Goal: Task Accomplishment & Management: Complete application form

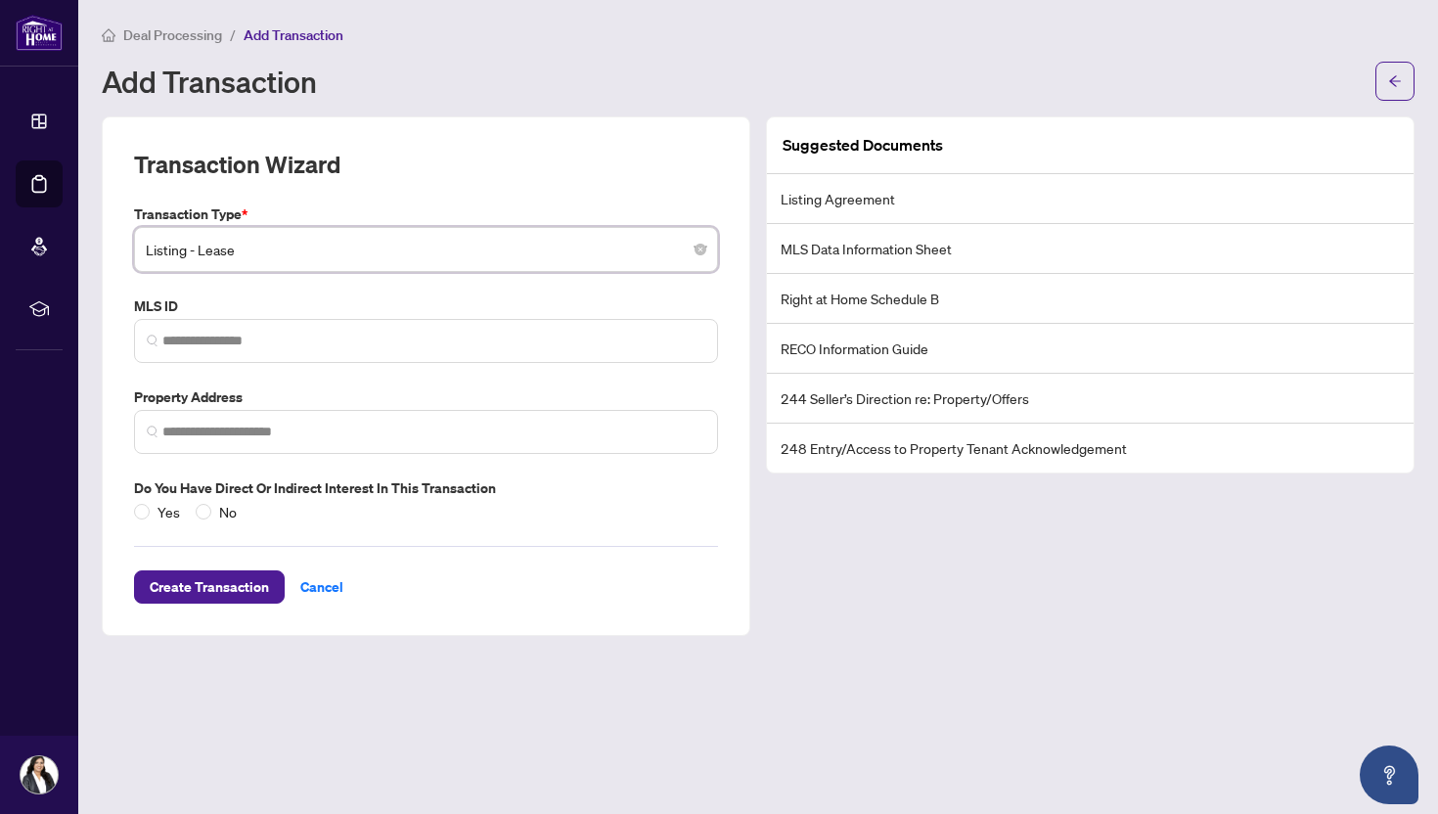
click at [208, 257] on span "Listing - Lease" at bounding box center [426, 249] width 561 height 37
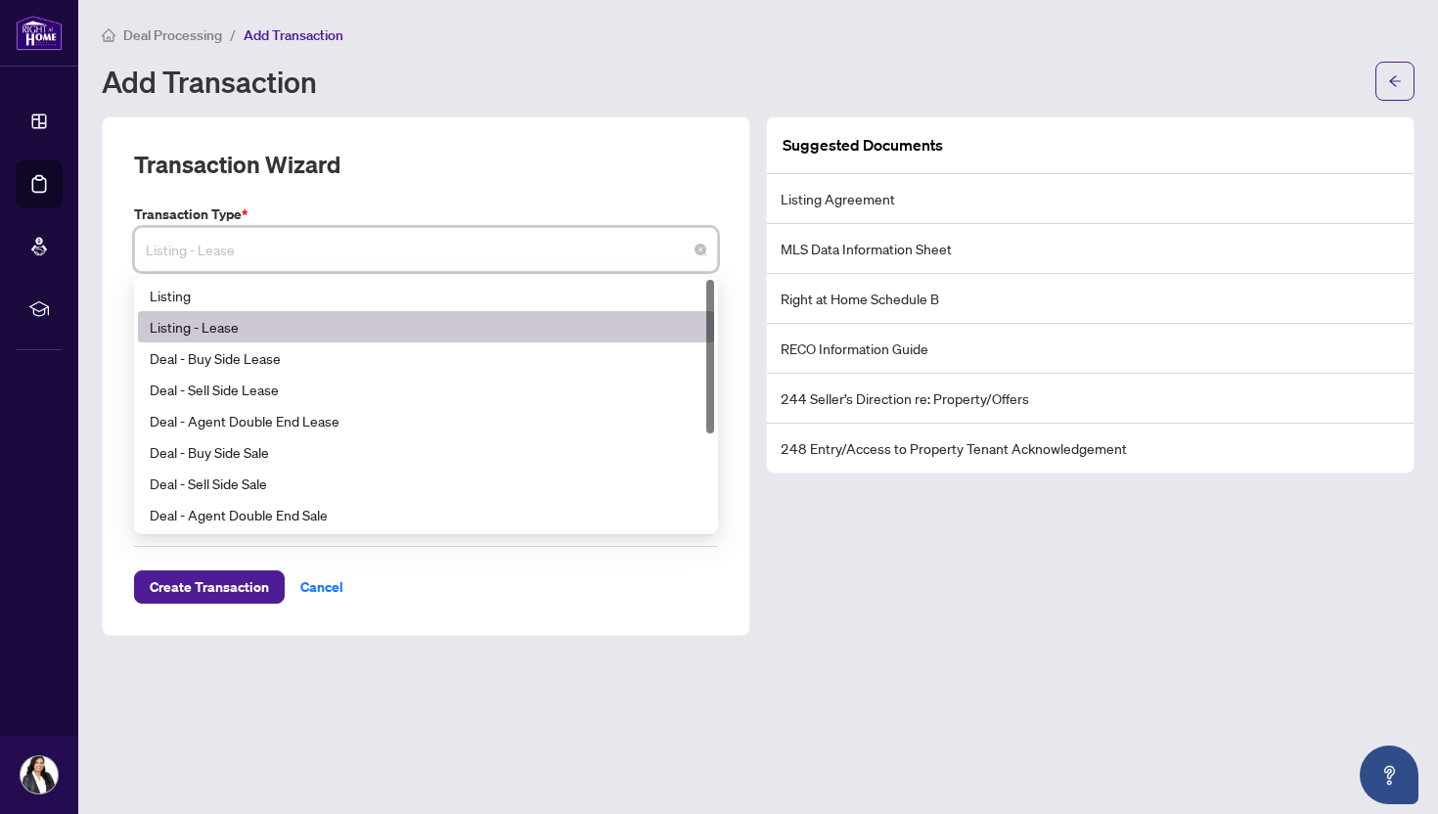
click at [221, 331] on div "Listing - Lease" at bounding box center [426, 327] width 553 height 22
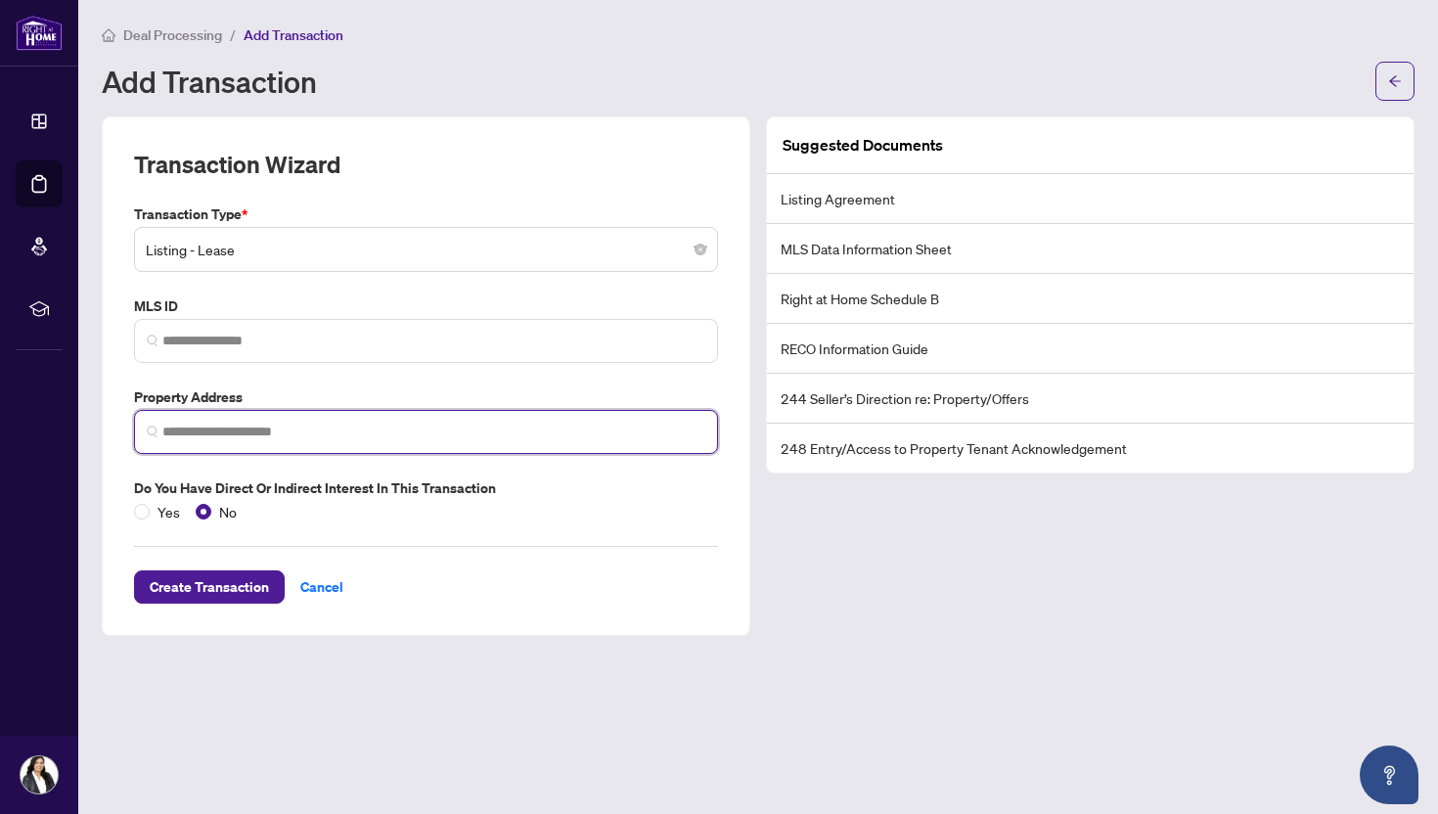
click at [263, 435] on input "search" at bounding box center [433, 432] width 543 height 21
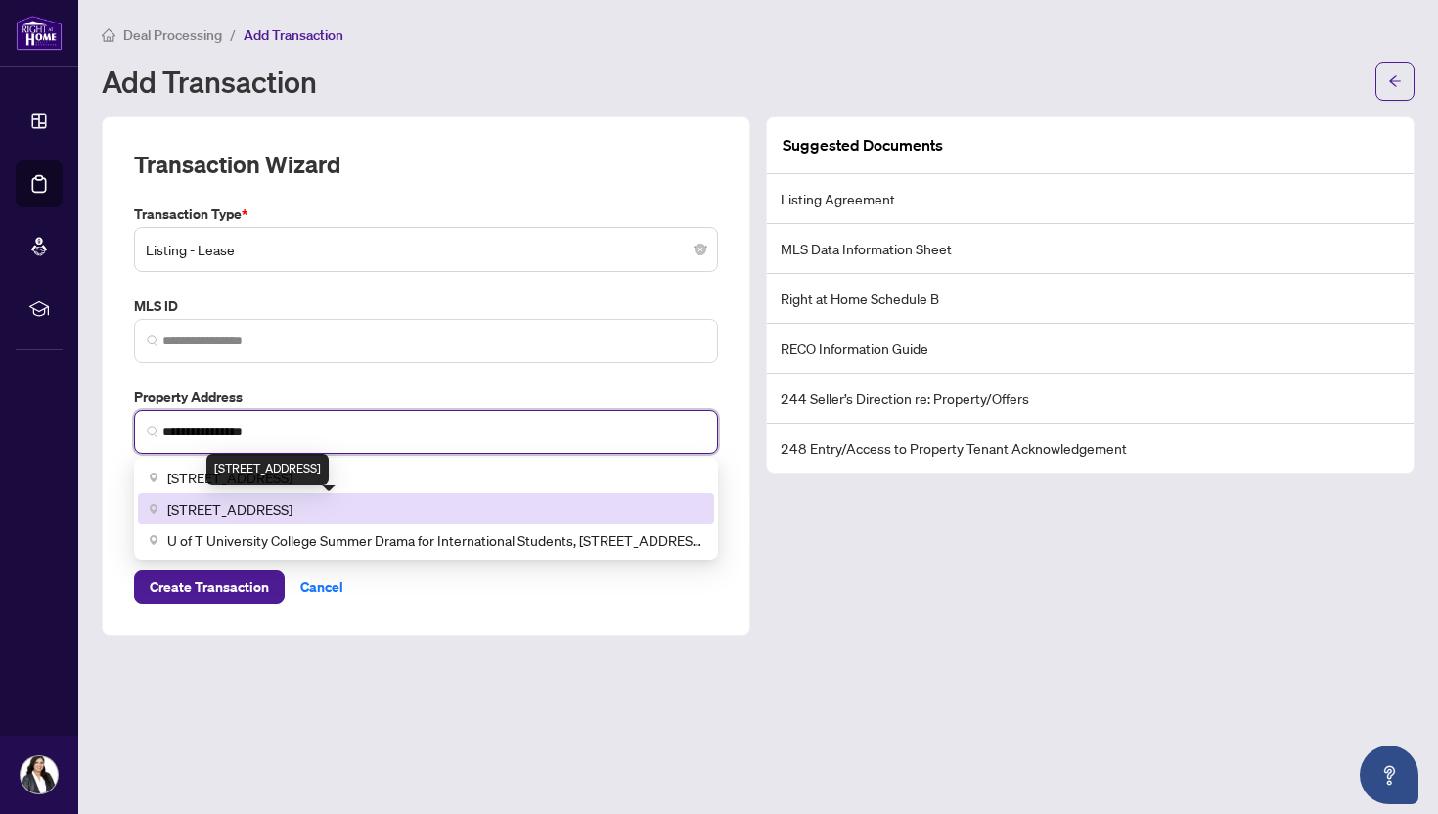
click at [290, 477] on div "[STREET_ADDRESS]" at bounding box center [267, 469] width 122 height 31
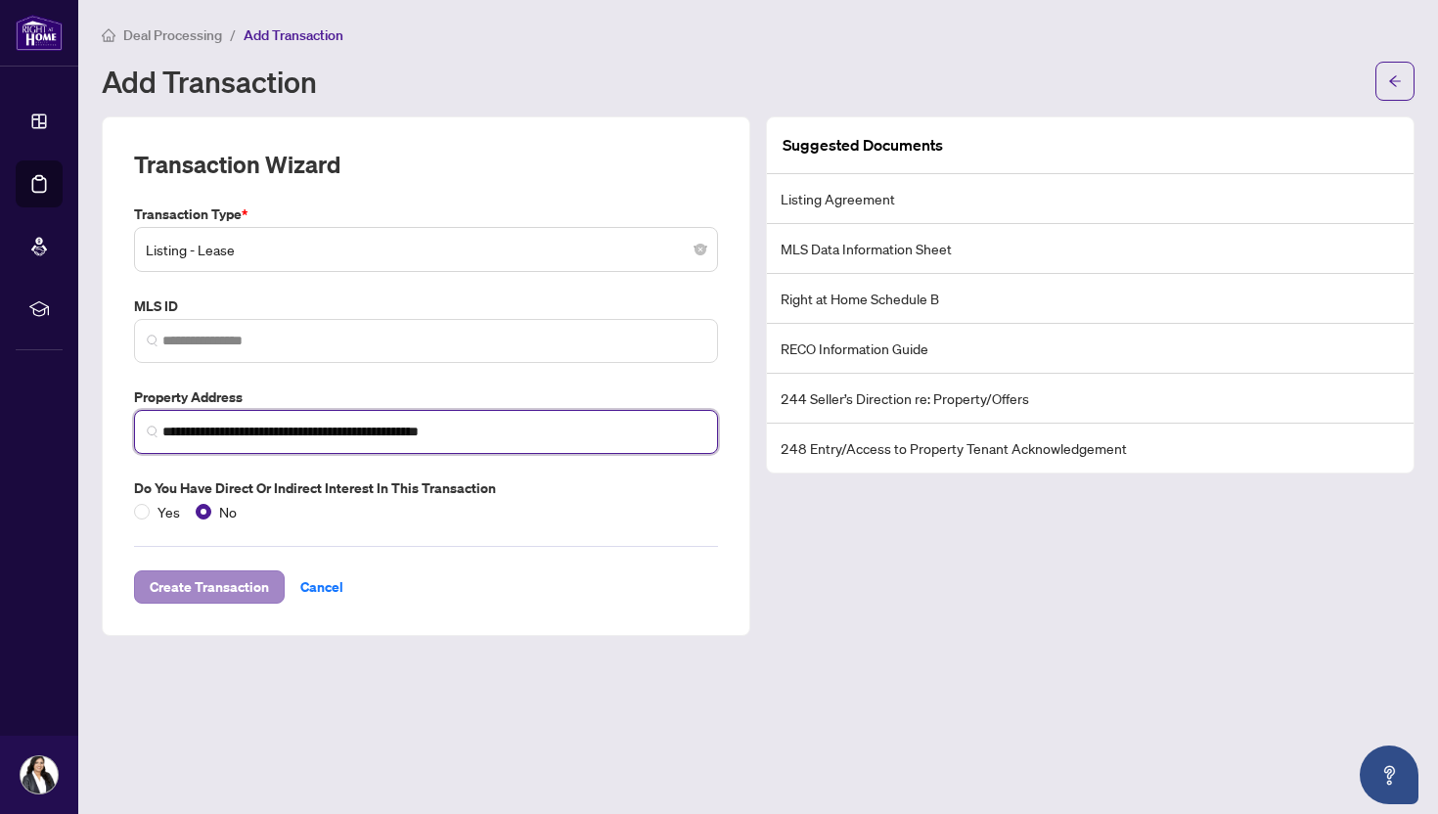
type input "**********"
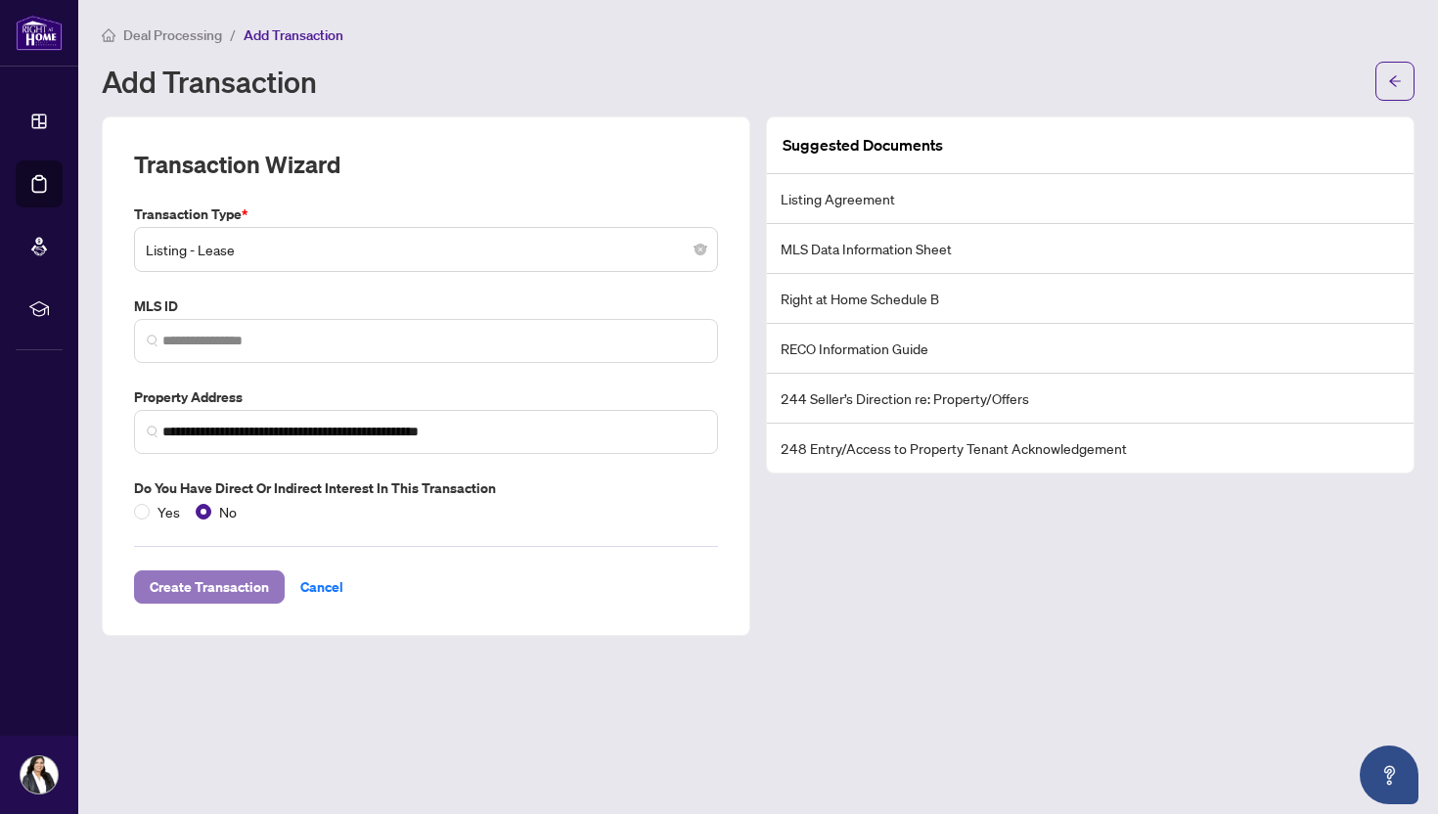
click at [213, 598] on span "Create Transaction" at bounding box center [209, 586] width 119 height 31
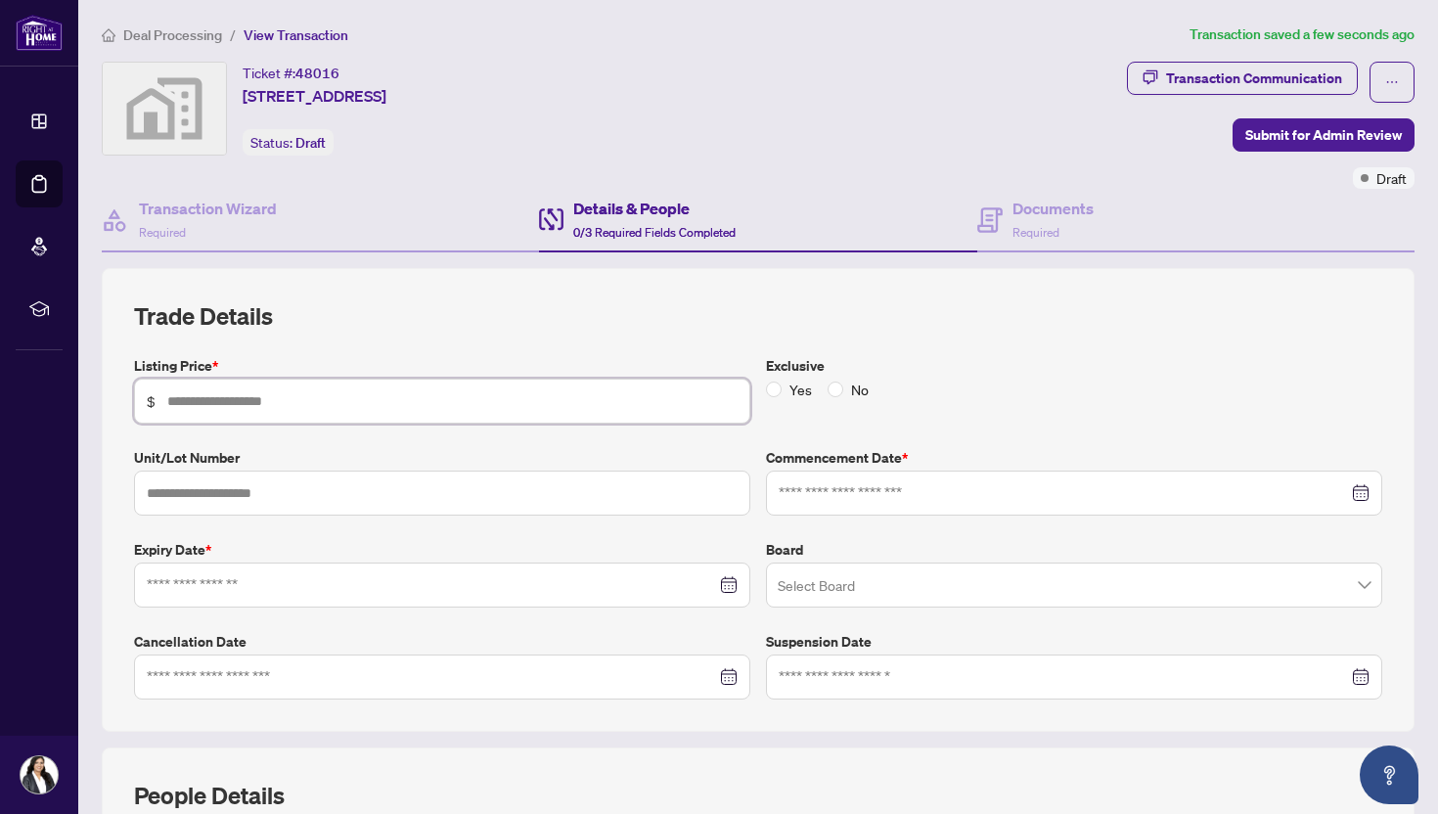
click at [465, 401] on input "text" at bounding box center [452, 401] width 570 height 22
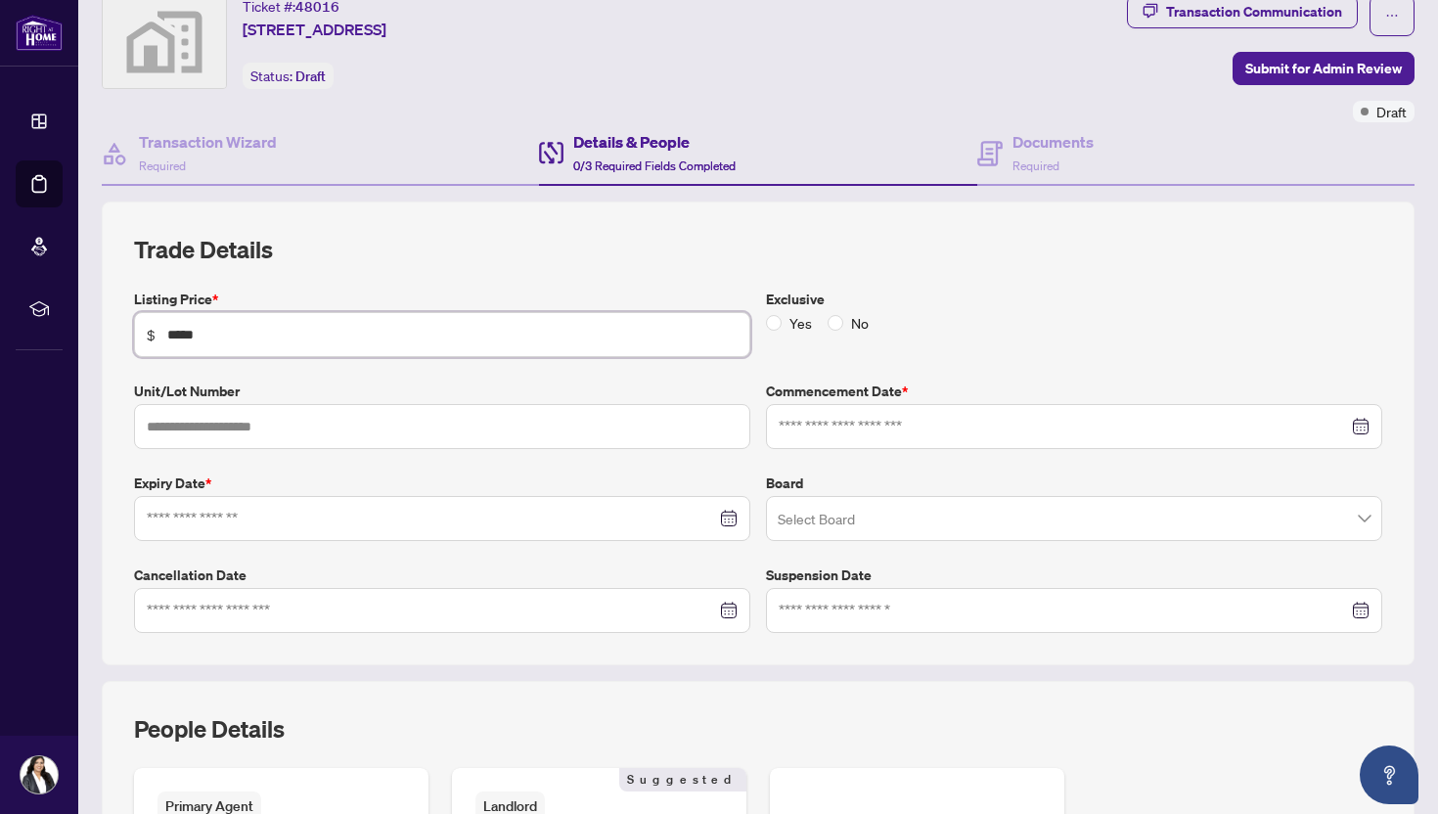
scroll to position [80, 0]
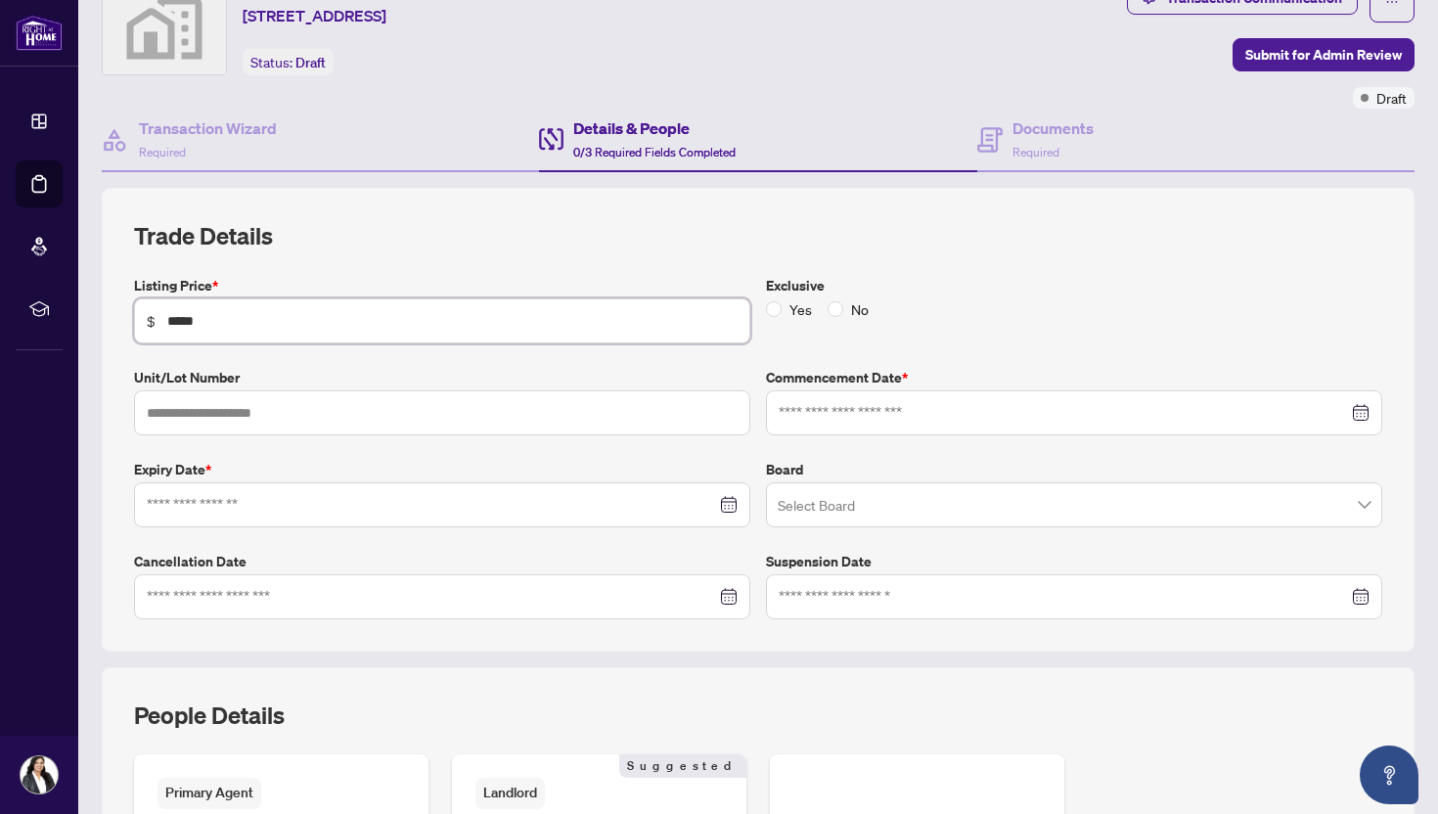
type input "*****"
click at [841, 412] on input at bounding box center [1063, 413] width 569 height 22
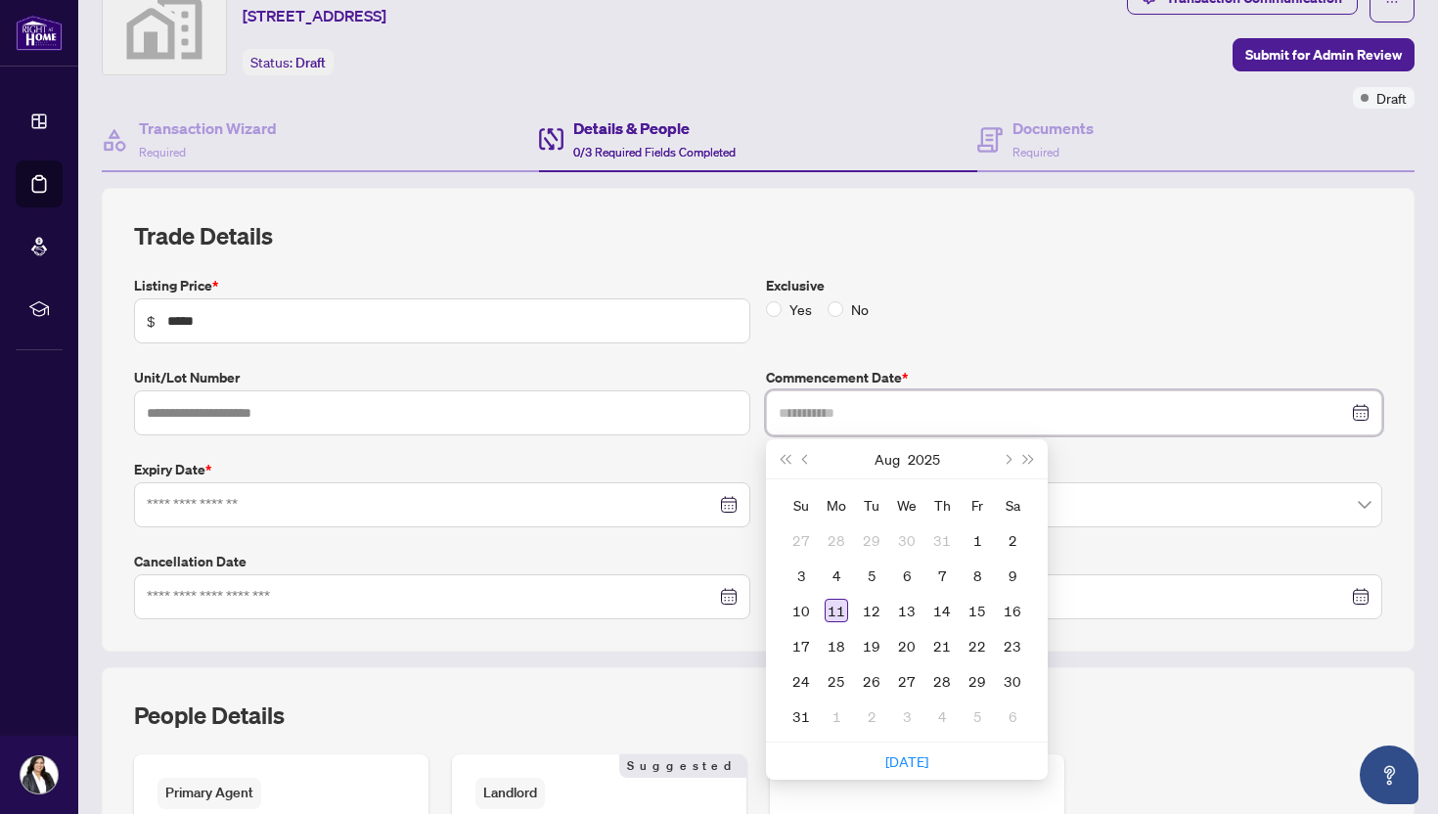
type input "**********"
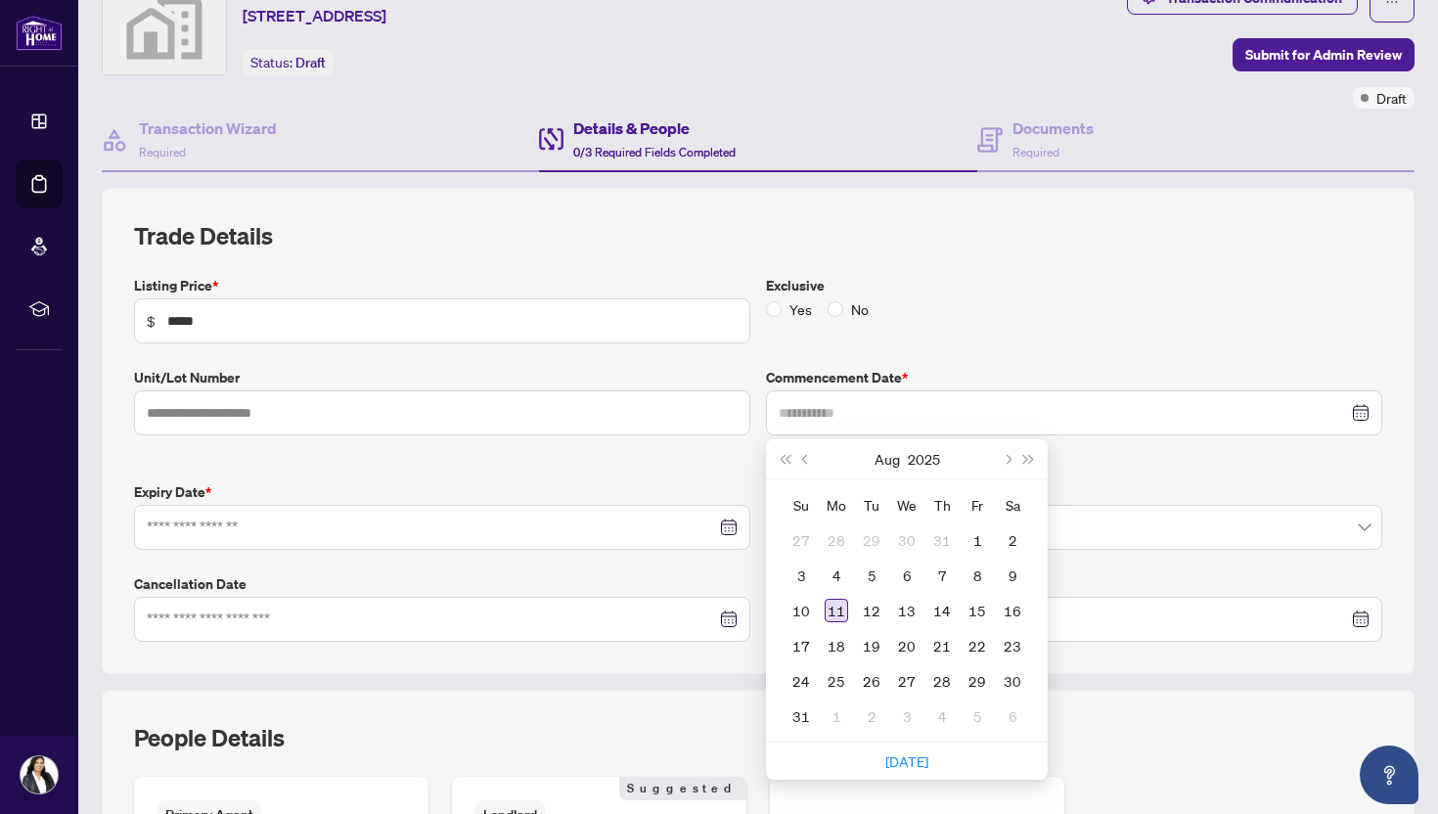
click at [839, 607] on div "11" at bounding box center [836, 610] width 23 height 23
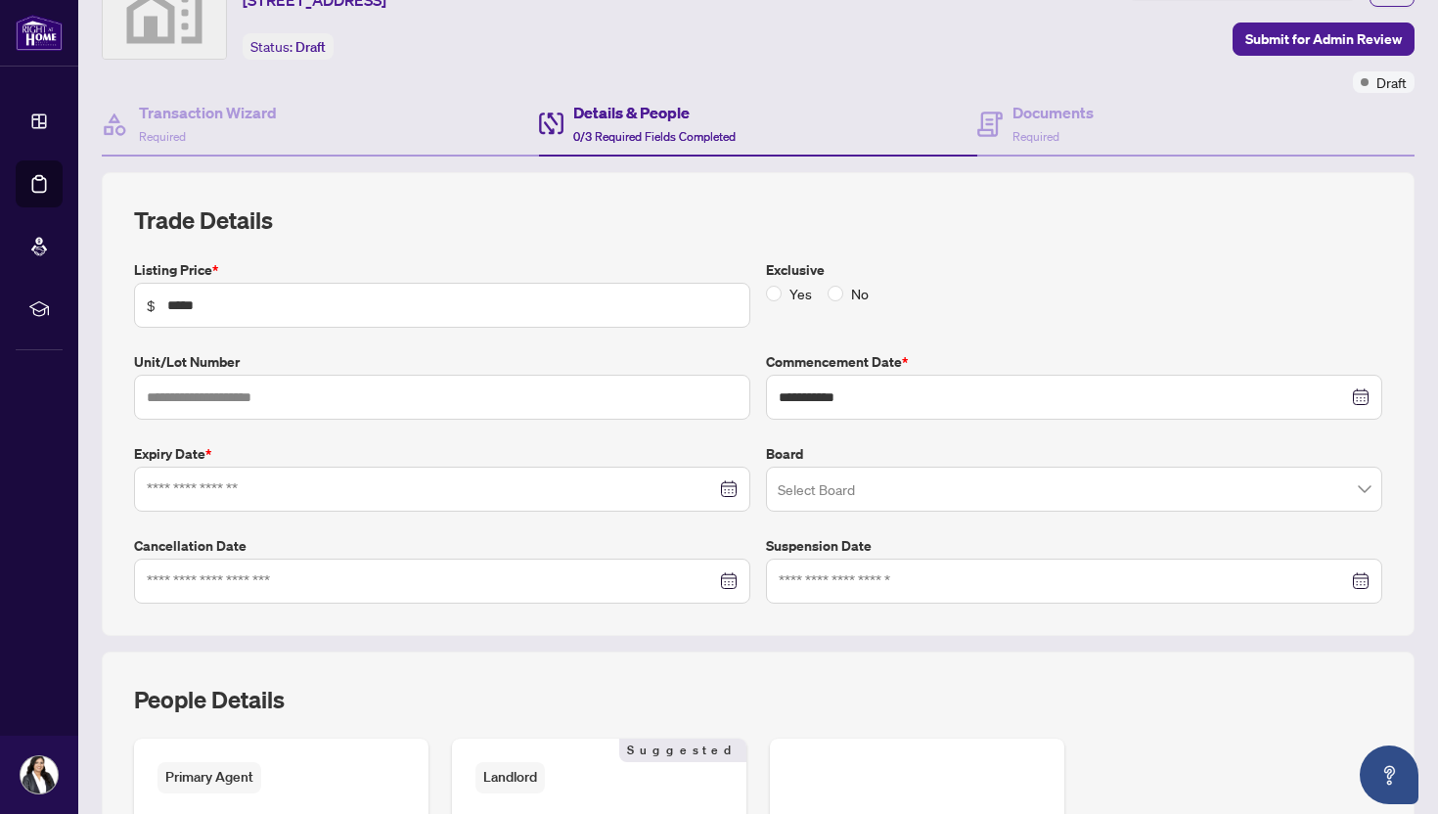
scroll to position [104, 0]
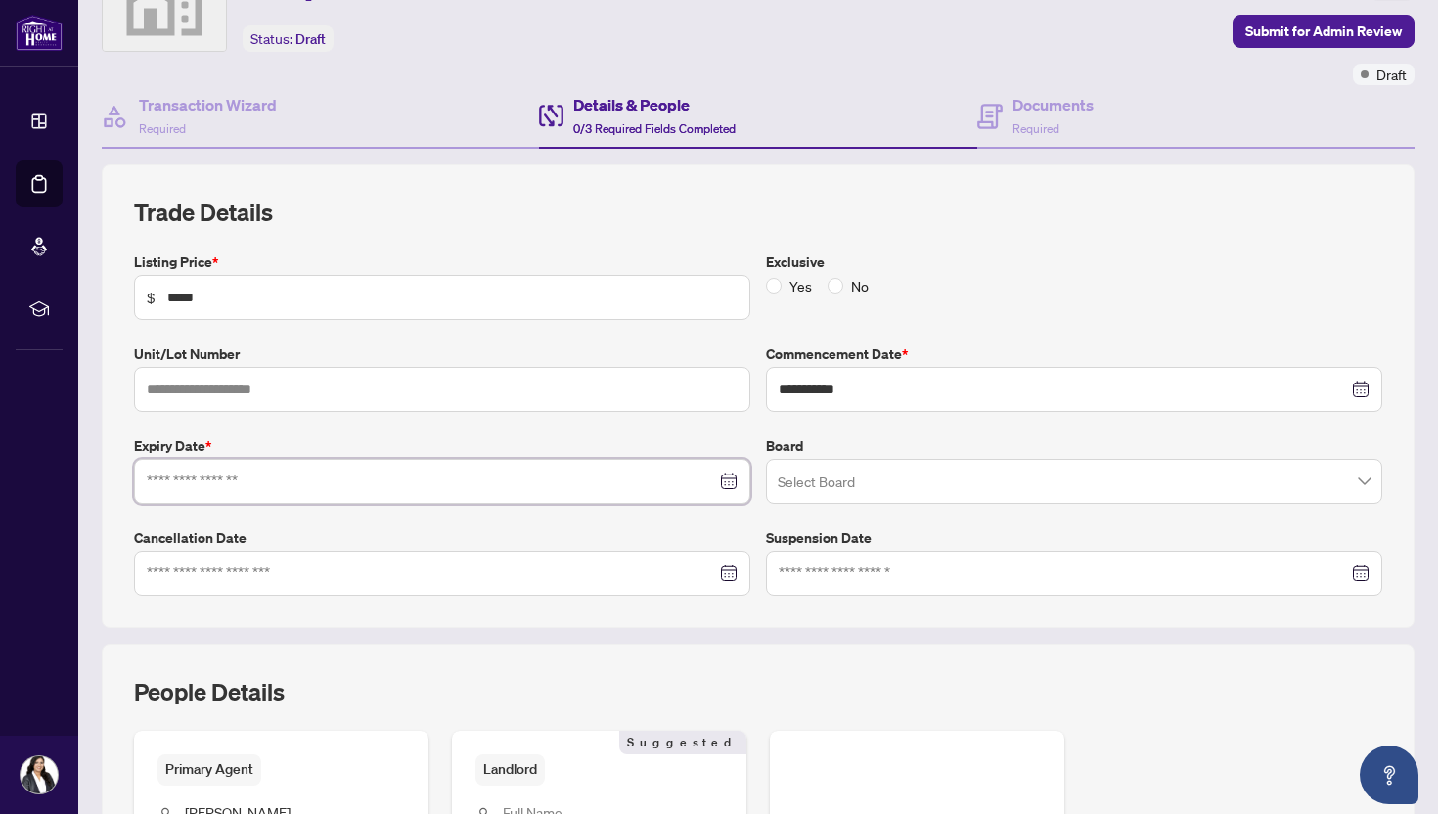
click at [270, 473] on input at bounding box center [431, 482] width 569 height 22
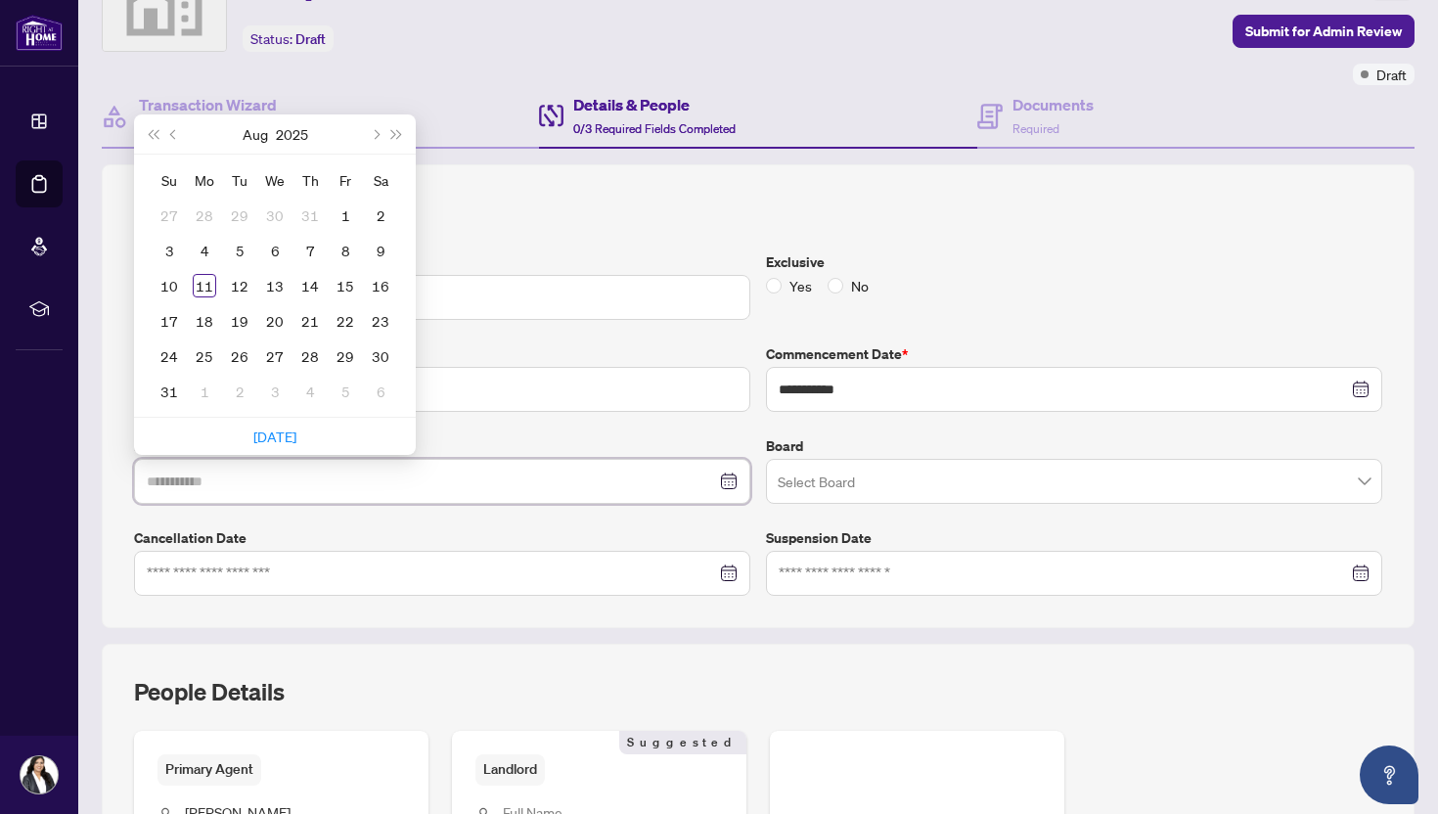
type input "**********"
click at [377, 131] on span "Next month (PageDown)" at bounding box center [375, 134] width 10 height 10
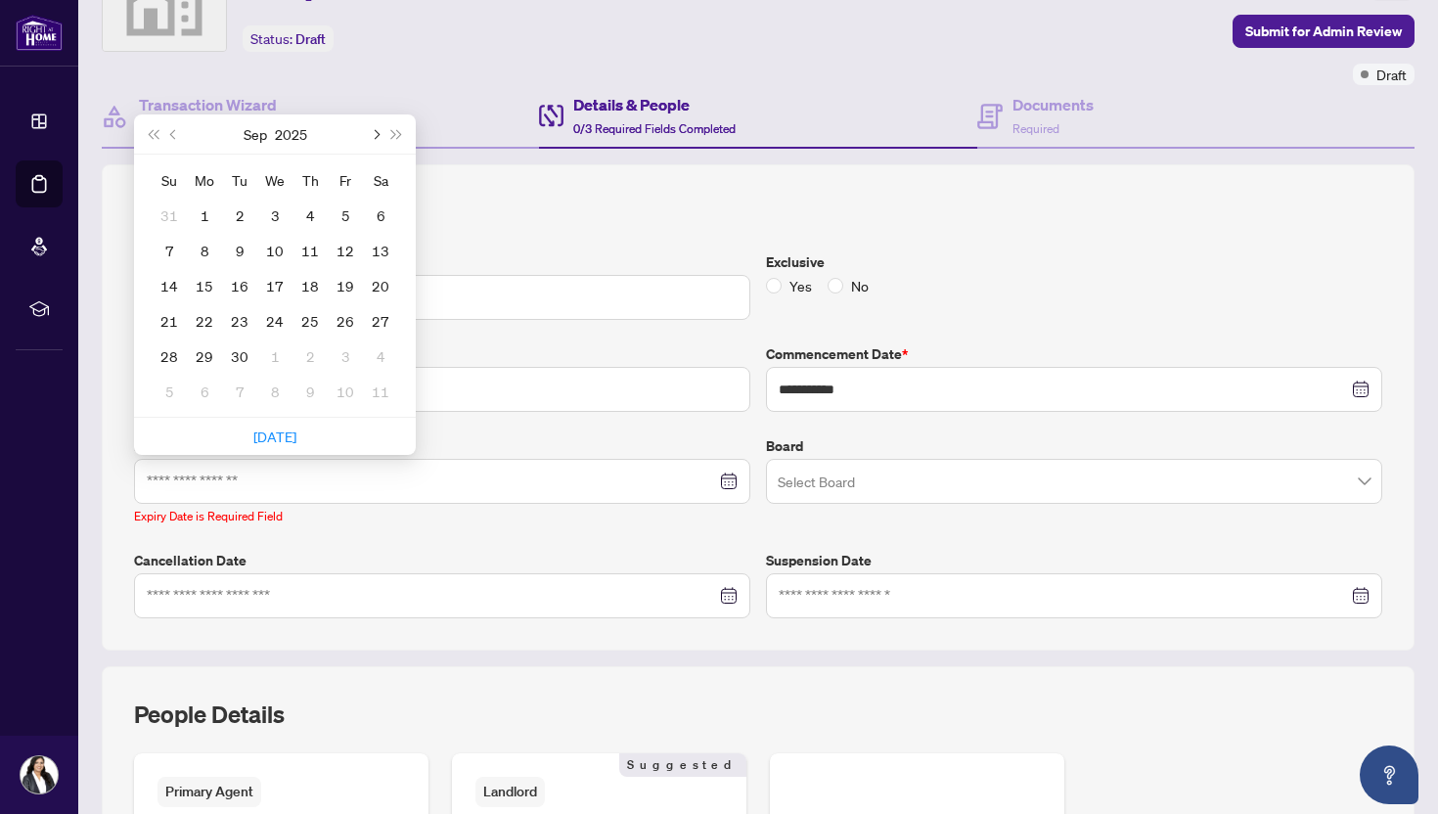
click at [377, 131] on span "Next month (PageDown)" at bounding box center [375, 134] width 10 height 10
type input "**********"
click at [166, 386] on div "30" at bounding box center [168, 391] width 23 height 23
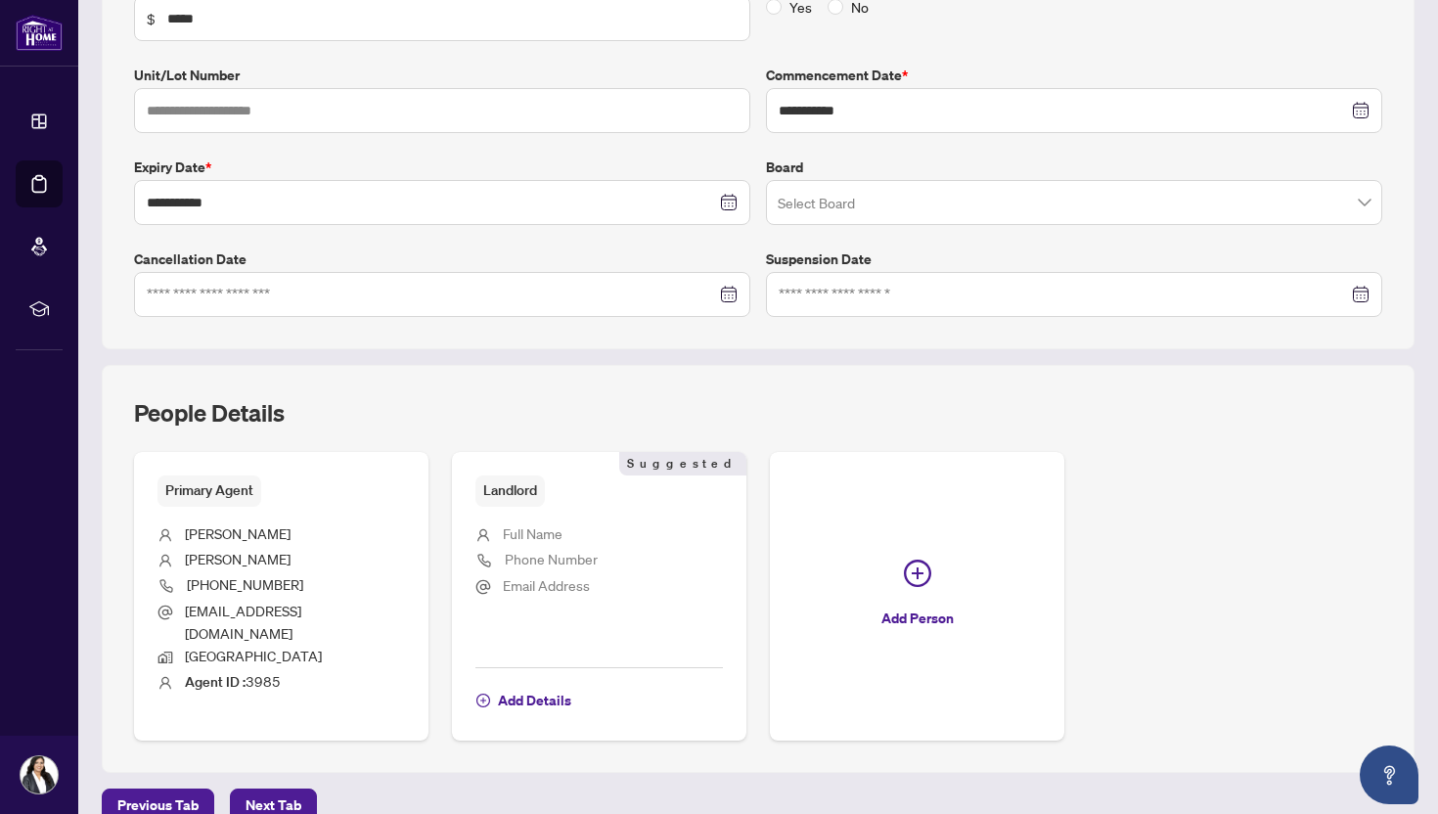
scroll to position [461, 0]
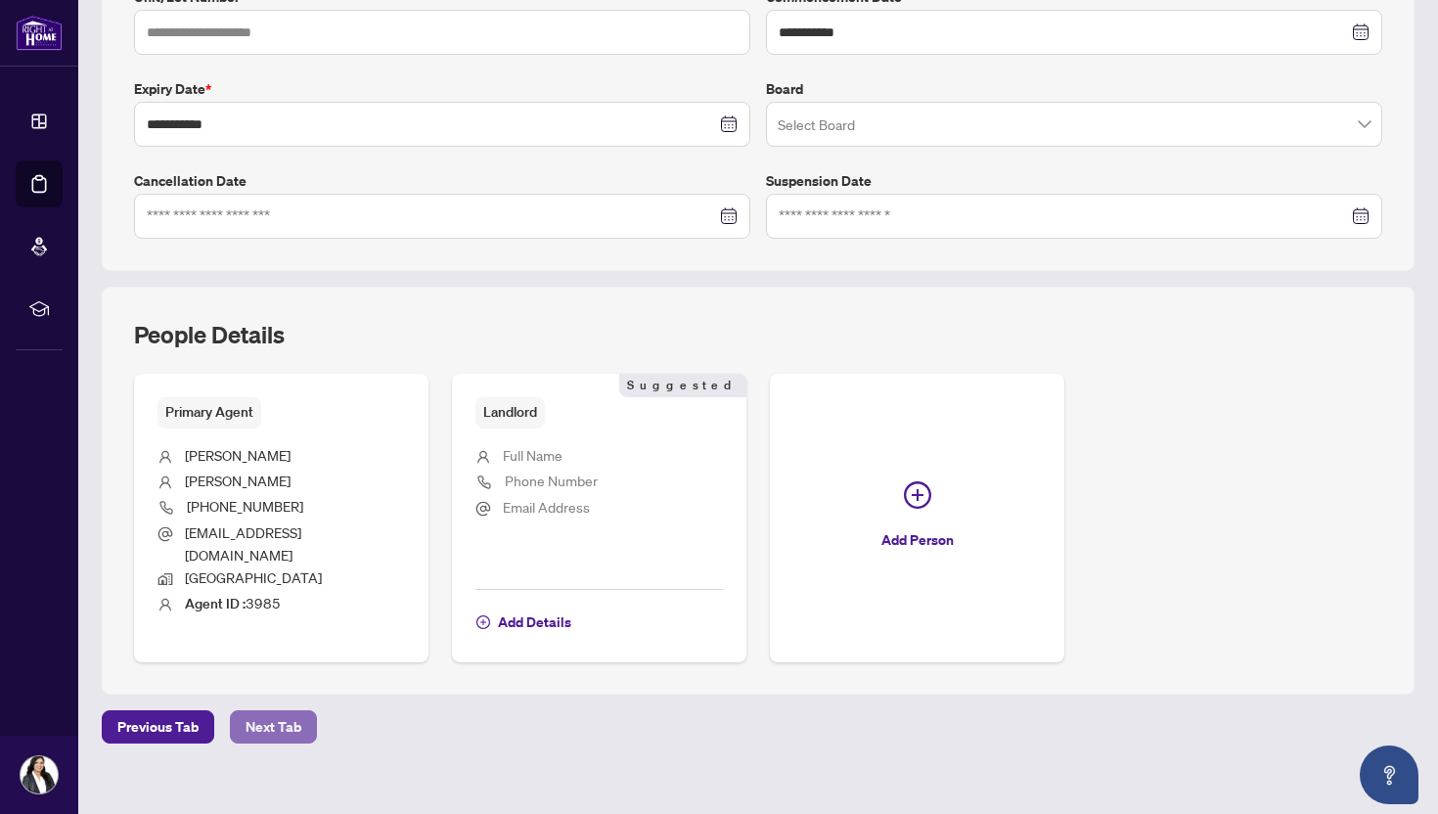
click at [273, 716] on span "Next Tab" at bounding box center [274, 726] width 56 height 31
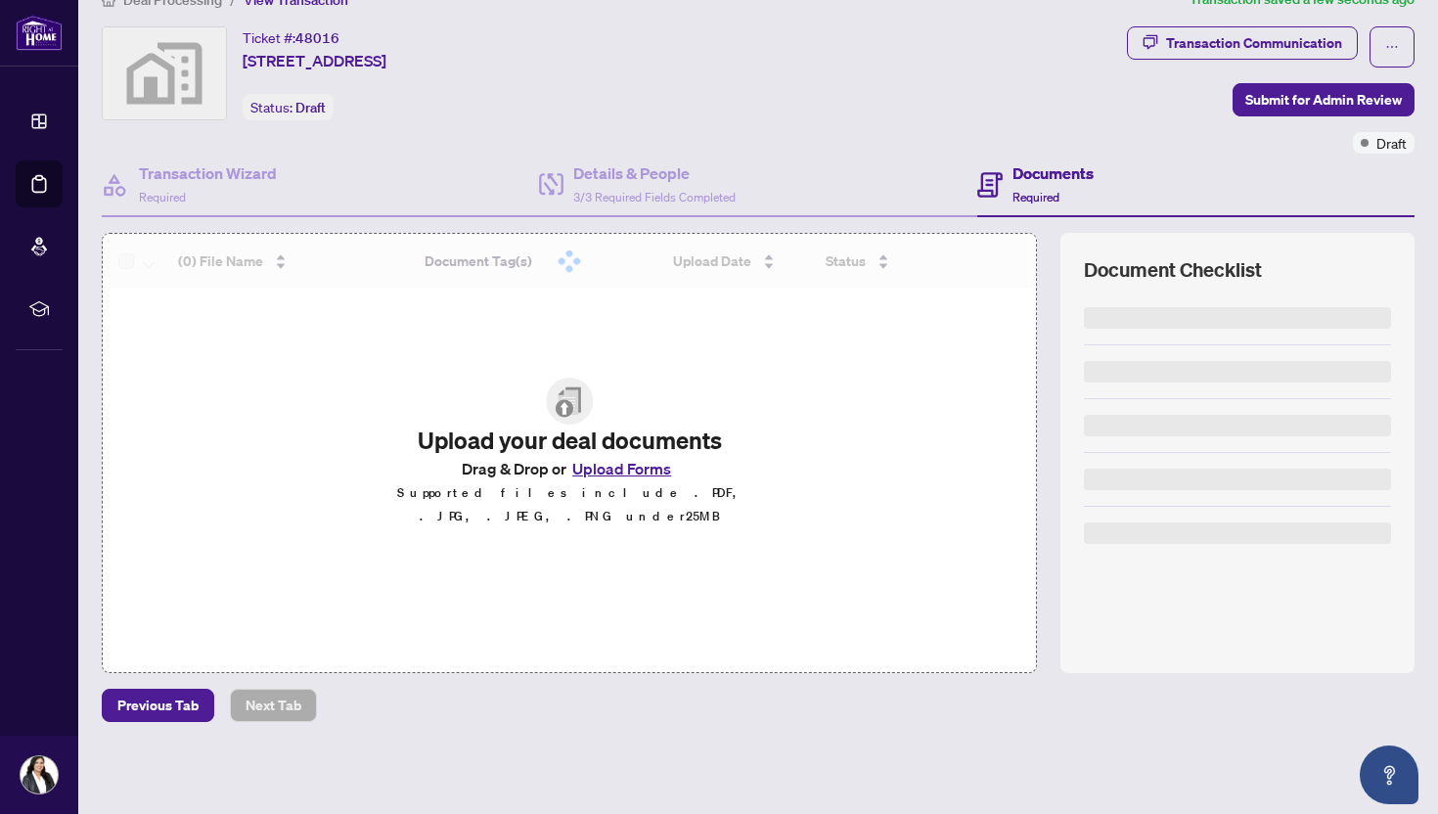
scroll to position [33, 0]
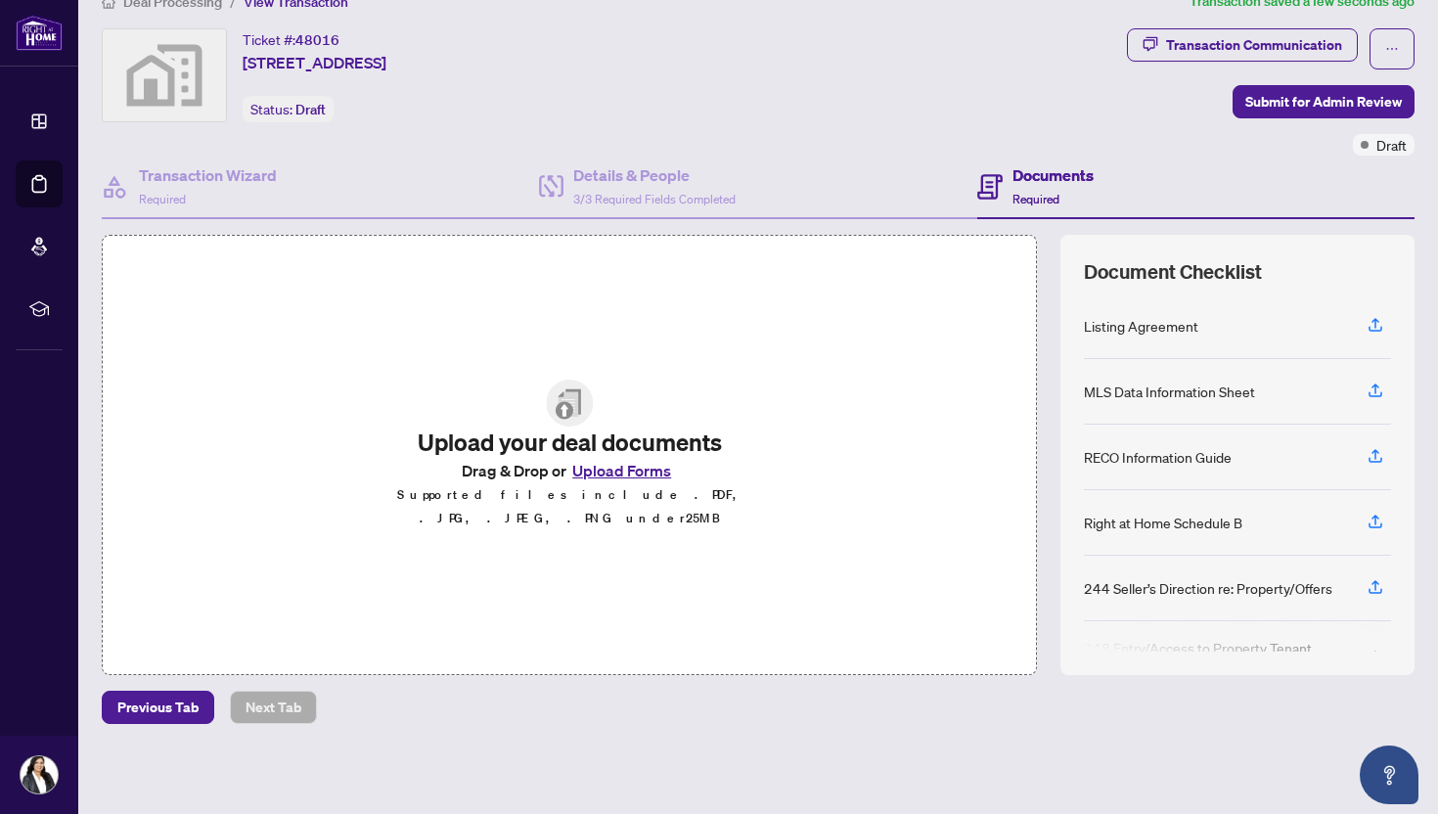
click at [632, 479] on button "Upload Forms" at bounding box center [621, 470] width 111 height 25
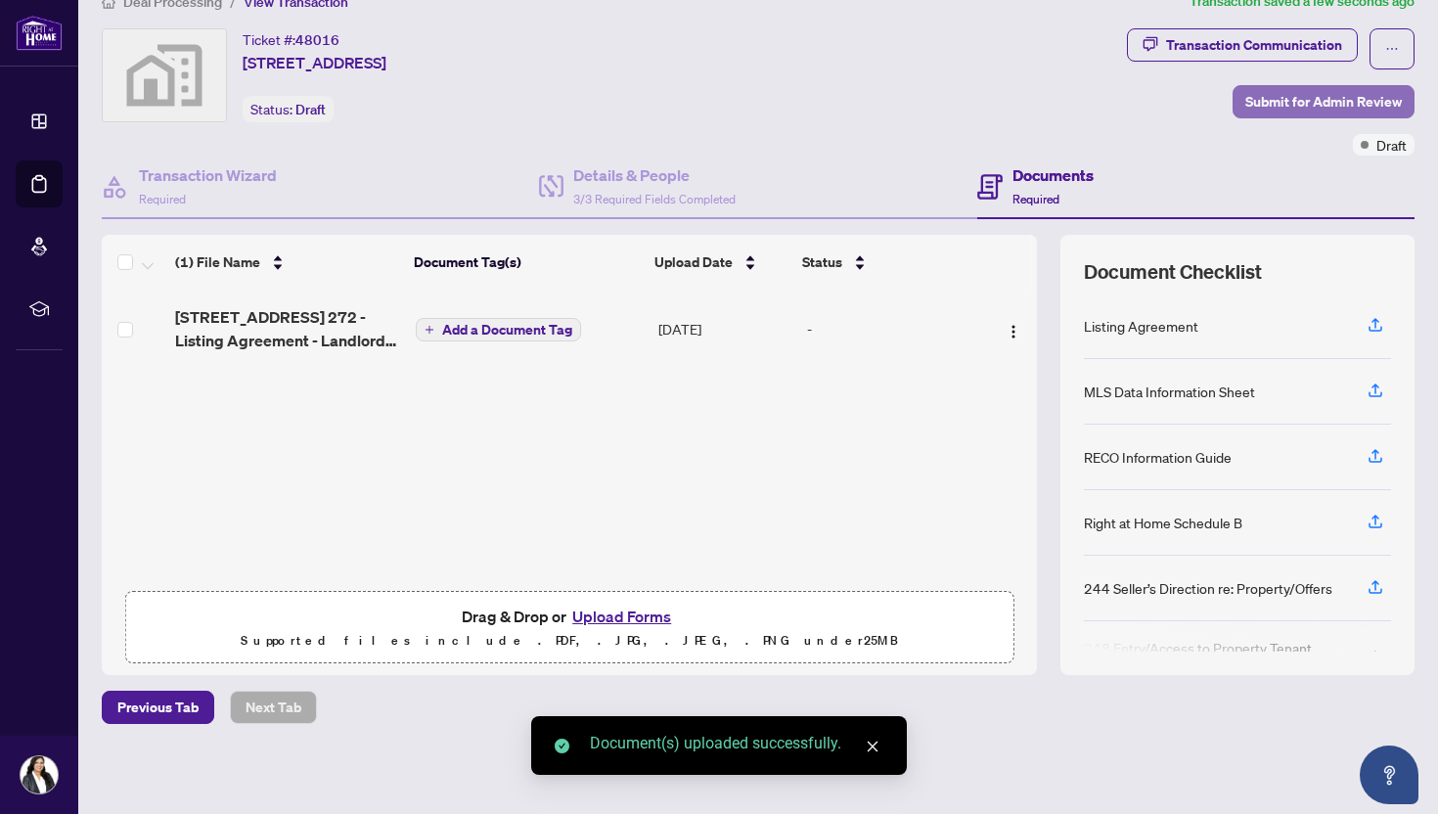
click at [1329, 96] on span "Submit for Admin Review" at bounding box center [1323, 101] width 157 height 31
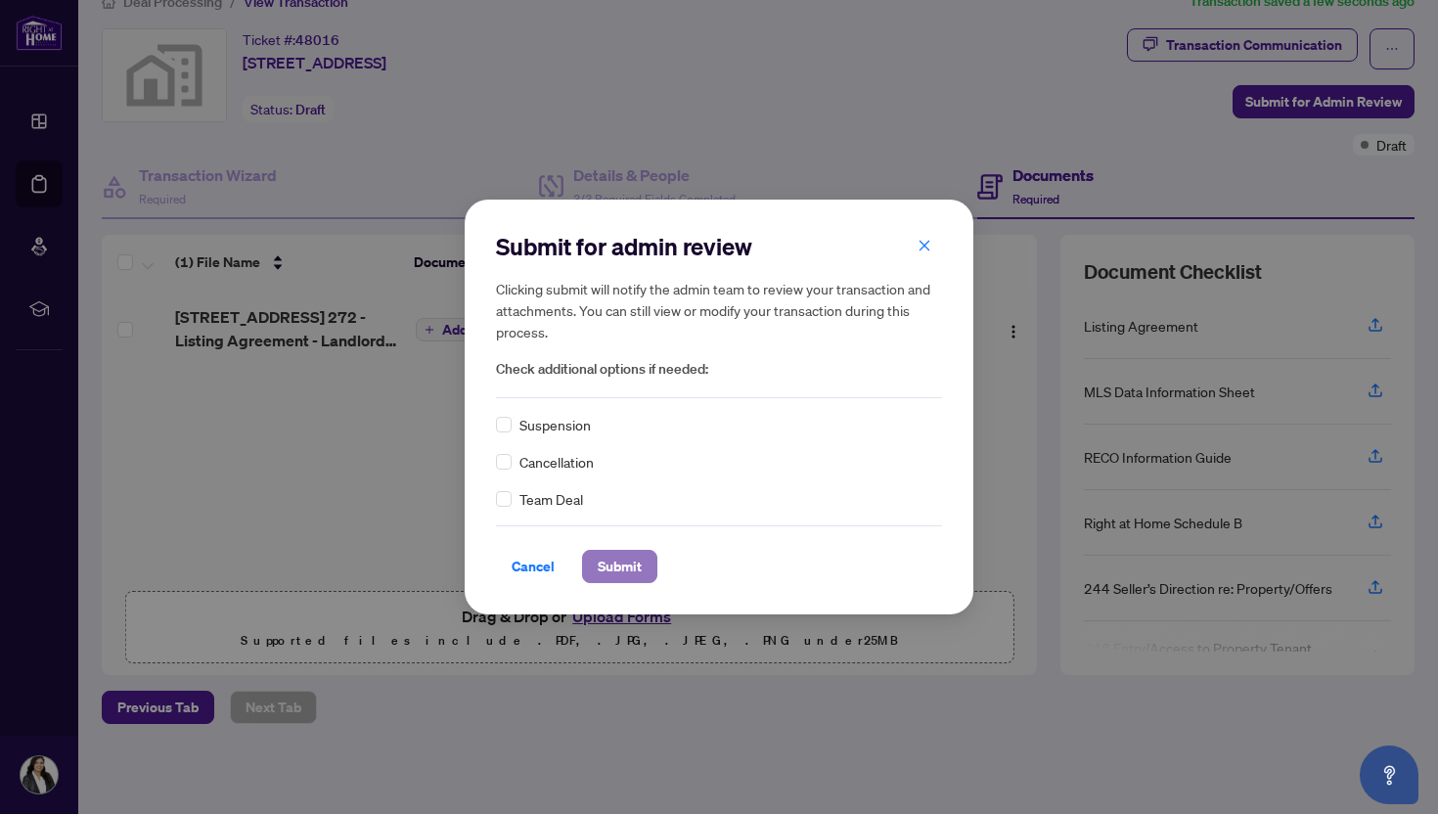
click at [612, 568] on span "Submit" at bounding box center [620, 566] width 44 height 31
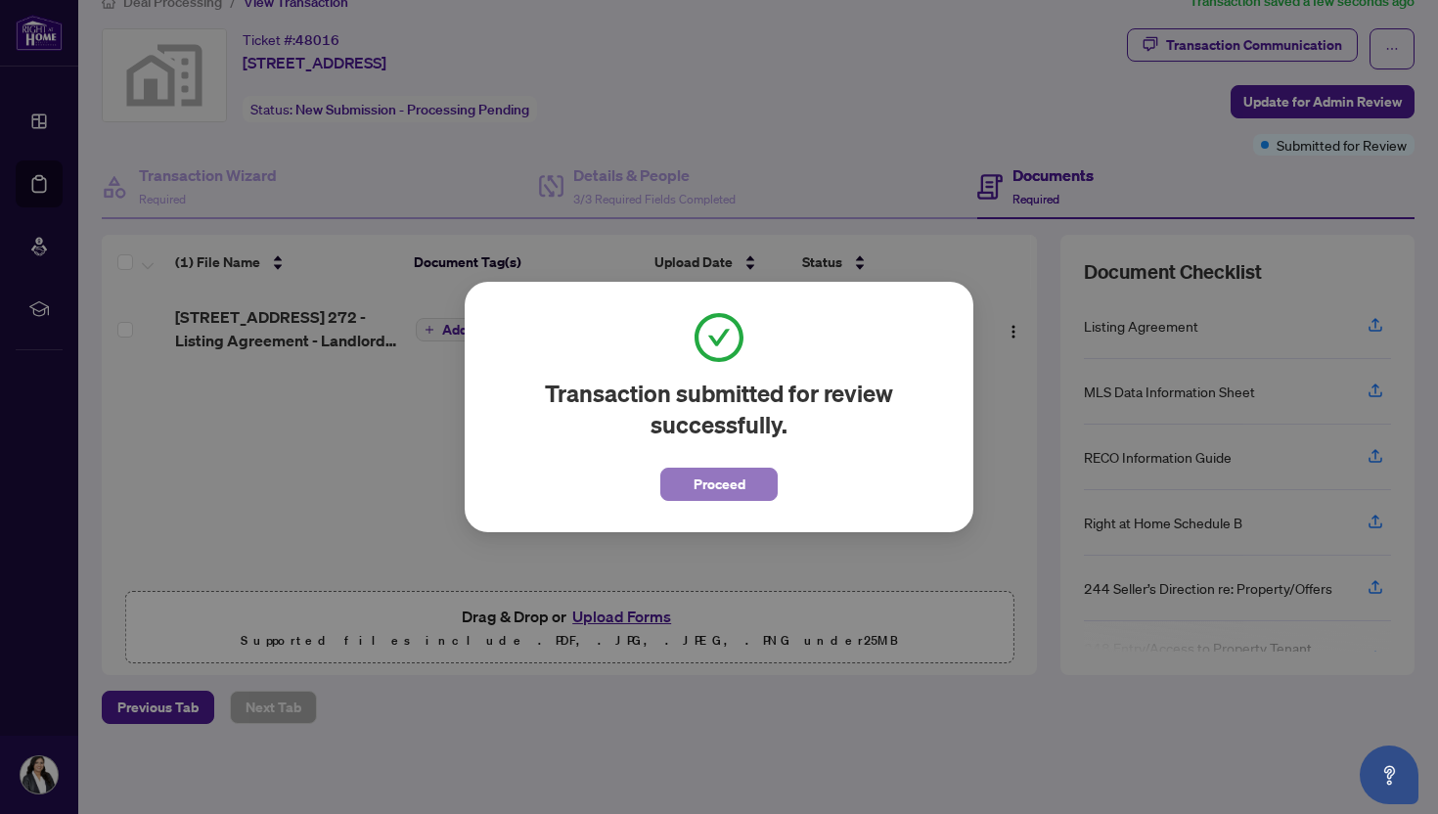
click at [708, 479] on span "Proceed" at bounding box center [720, 484] width 52 height 31
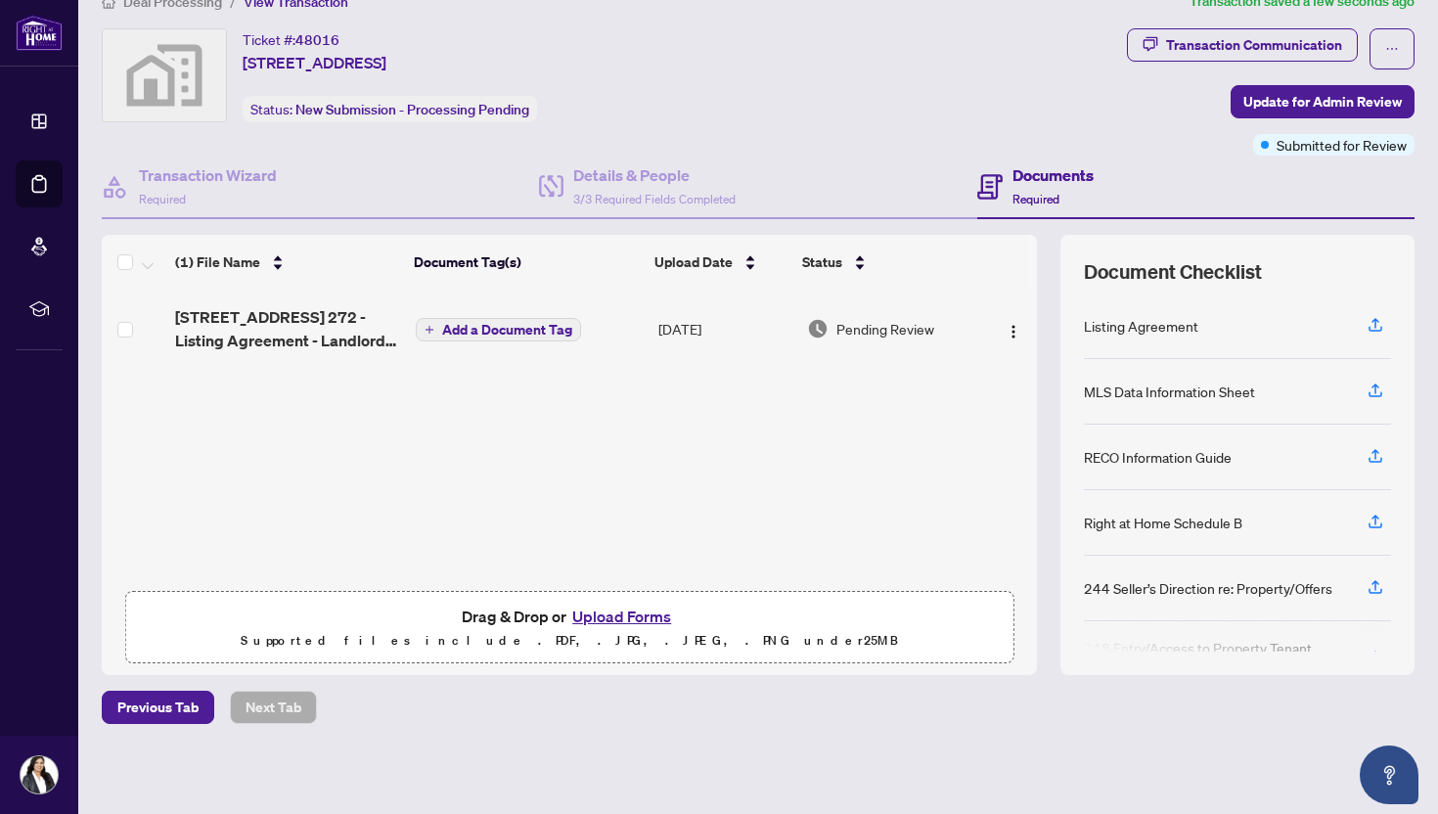
scroll to position [0, 0]
